Goal: Navigation & Orientation: Find specific page/section

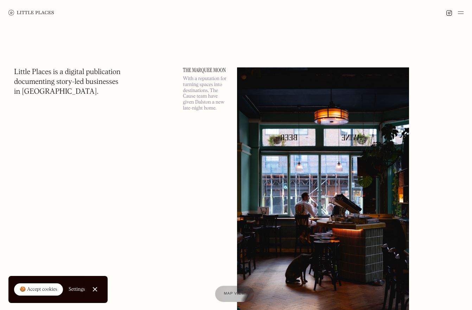
click at [228, 291] on div "Map view" at bounding box center [234, 294] width 21 height 7
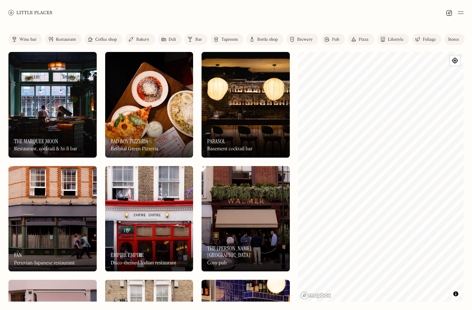
click at [458, 11] on img at bounding box center [461, 12] width 6 height 8
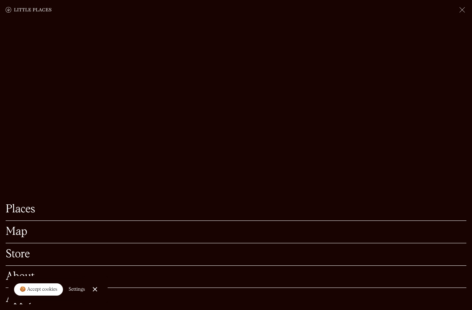
click at [96, 290] on link "Close Cookie Popup" at bounding box center [95, 290] width 14 height 14
click at [28, 299] on link "Apply" at bounding box center [236, 299] width 460 height 11
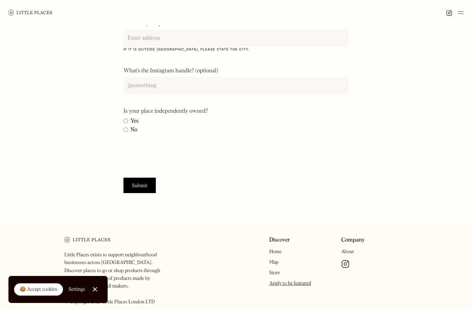
scroll to position [271, 0]
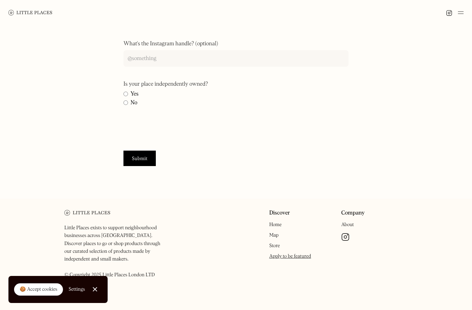
click at [93, 288] on link "Close Cookie Popup" at bounding box center [95, 290] width 14 height 14
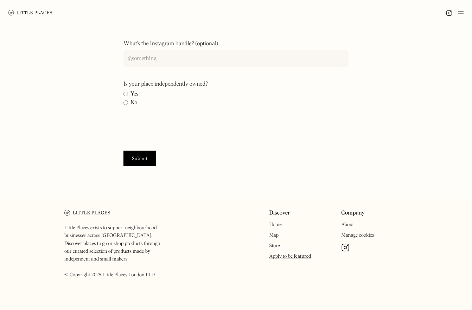
scroll to position [0, 0]
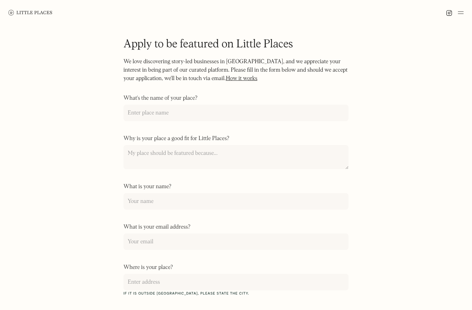
click at [22, 15] on link at bounding box center [30, 12] width 44 height 25
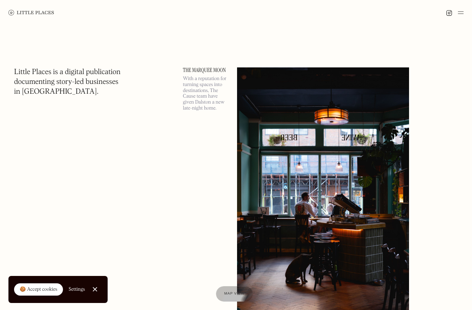
click at [265, 130] on img at bounding box center [323, 191] width 172 height 248
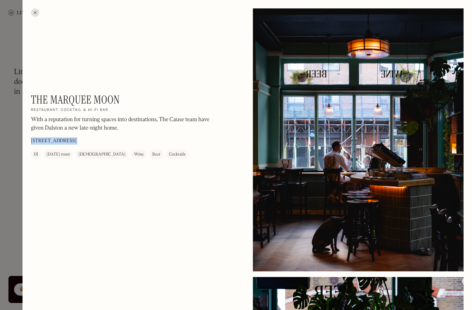
drag, startPoint x: 32, startPoint y: 154, endPoint x: 180, endPoint y: 155, distance: 148.7
click at [180, 155] on div "The Marquee Moon On Our Radar Restaurant, cocktail & hi-fi bar With a reputatio…" at bounding box center [126, 126] width 190 height 66
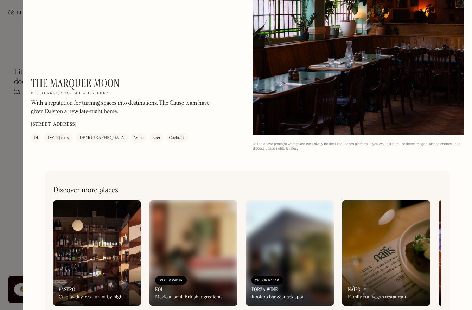
scroll to position [949, 0]
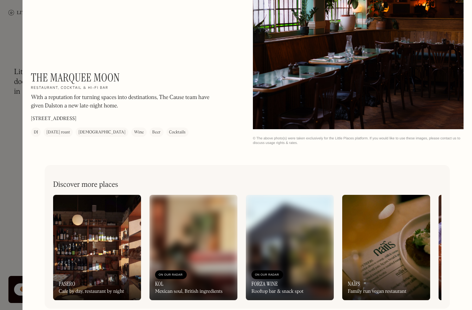
click at [13, 142] on div at bounding box center [236, 155] width 472 height 310
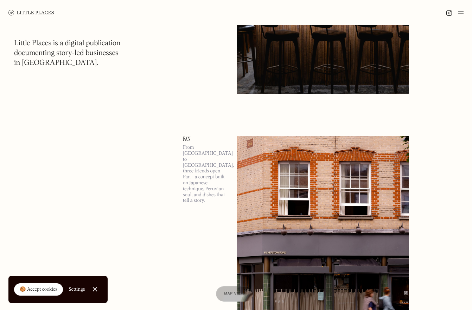
scroll to position [805, 0]
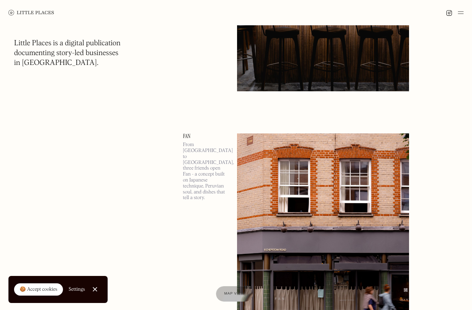
click at [93, 293] on link "Close Cookie Popup" at bounding box center [95, 290] width 14 height 14
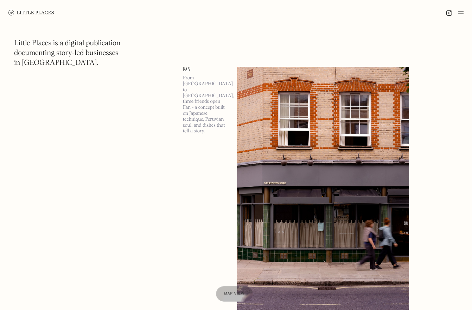
scroll to position [873, 0]
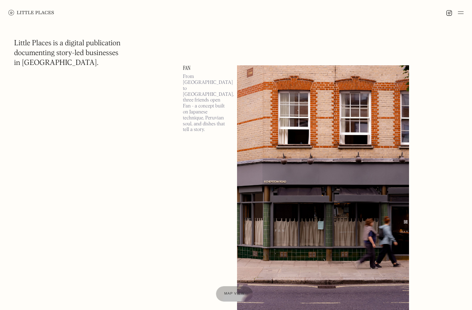
click at [240, 120] on img at bounding box center [323, 189] width 172 height 248
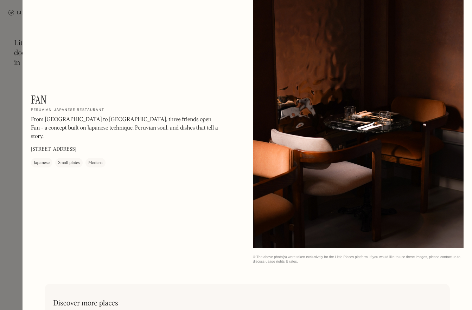
scroll to position [821, 0]
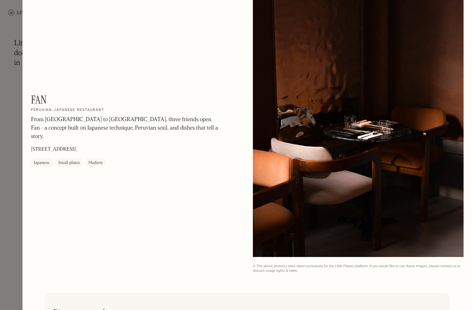
drag, startPoint x: 299, startPoint y: 131, endPoint x: 183, endPoint y: 173, distance: 123.0
click at [311, 155] on div at bounding box center [358, 125] width 211 height 263
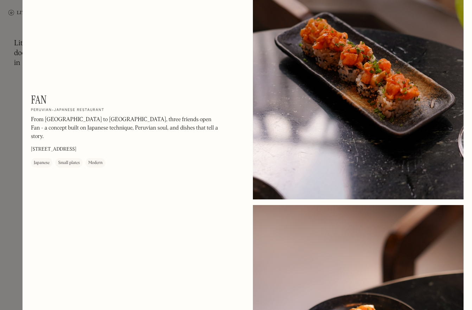
scroll to position [0, 0]
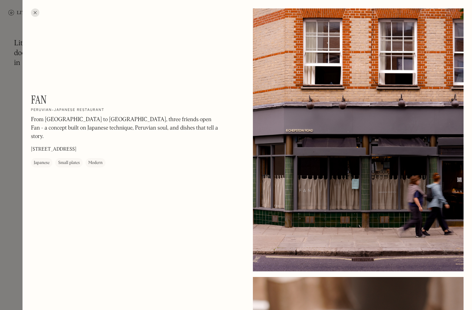
click at [20, 60] on div at bounding box center [236, 155] width 472 height 310
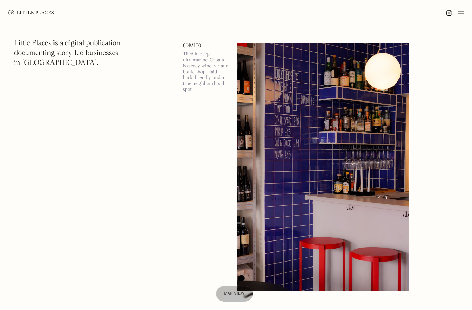
scroll to position [2348, 0]
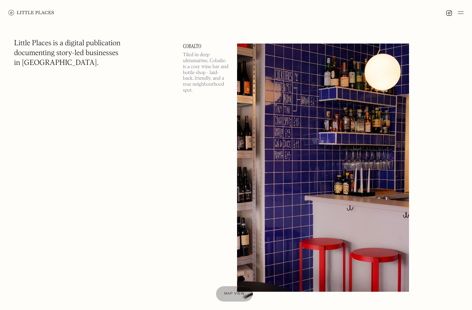
click at [318, 194] on img at bounding box center [323, 168] width 172 height 248
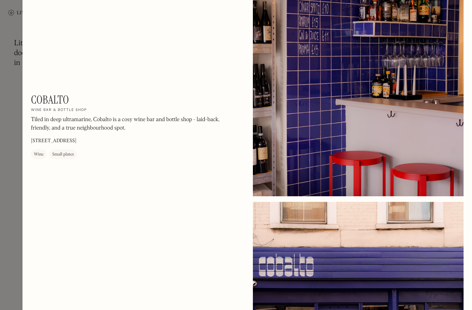
scroll to position [690, 0]
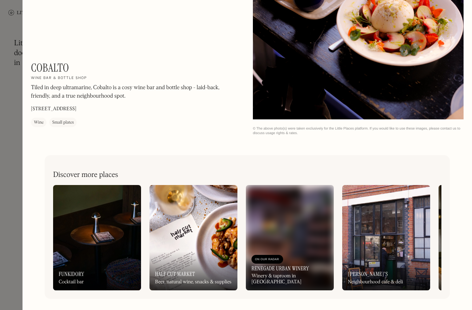
click at [14, 156] on div at bounding box center [236, 155] width 472 height 310
